Goal: Navigation & Orientation: Go to known website

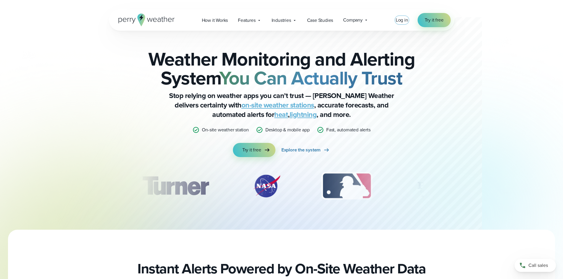
click at [398, 21] on span "Log in" at bounding box center [402, 20] width 12 height 7
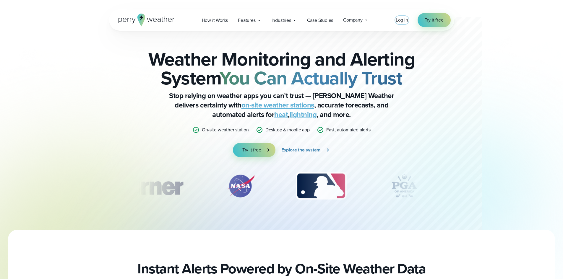
click at [406, 23] on span "Log in" at bounding box center [402, 20] width 12 height 7
